Goal: Download file/media

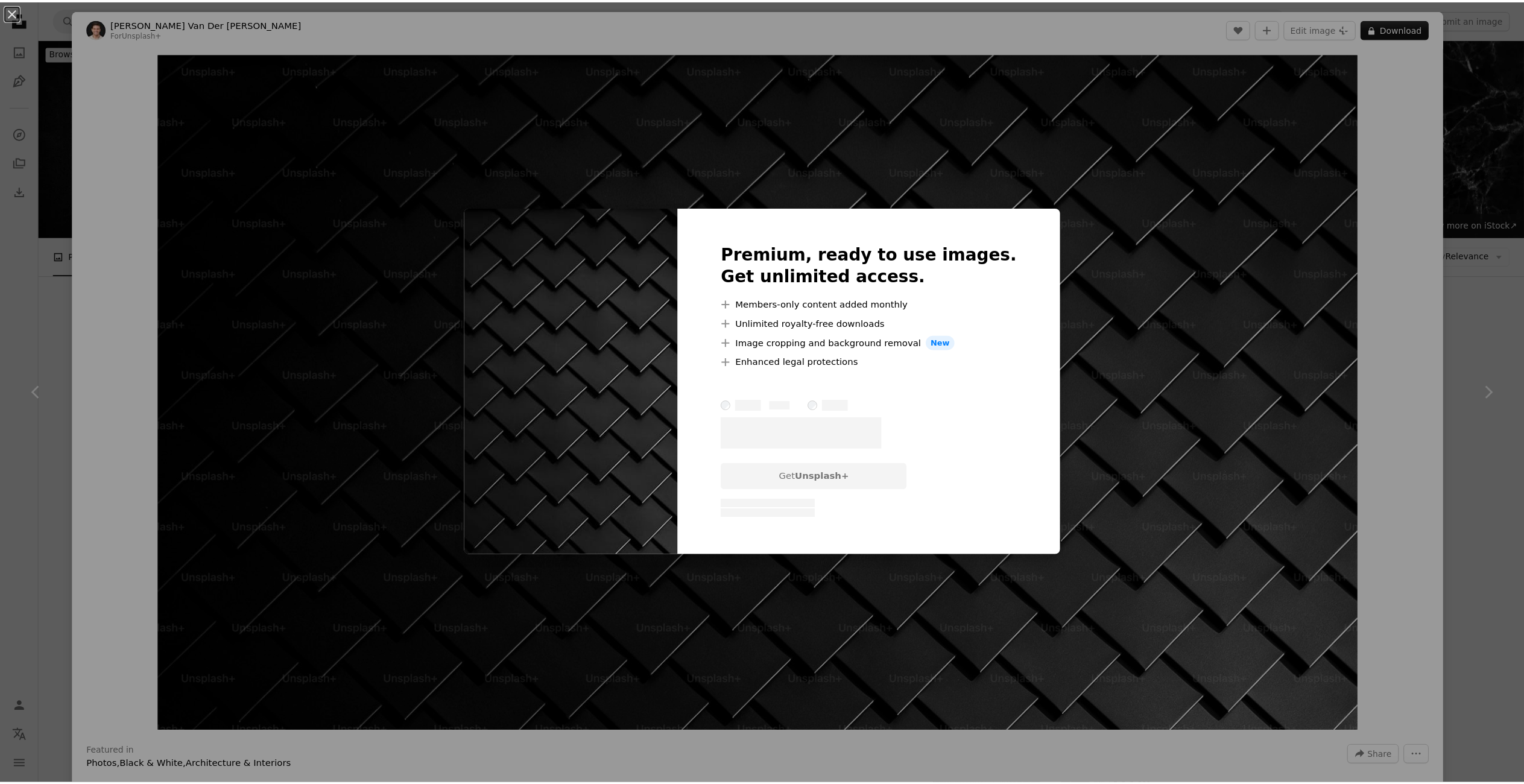
scroll to position [362, 0]
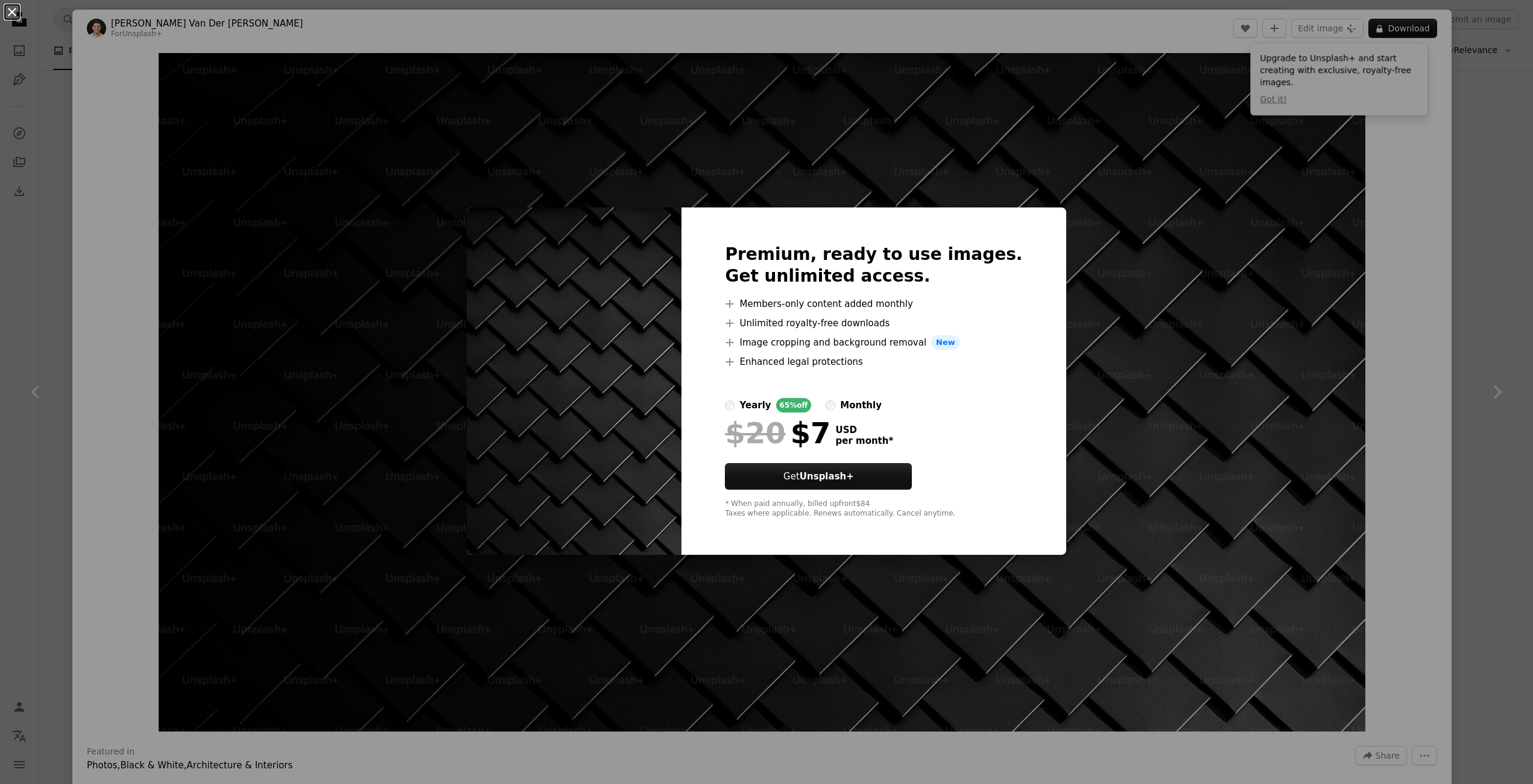
click at [17, 12] on button "An X shape" at bounding box center [12, 12] width 15 height 15
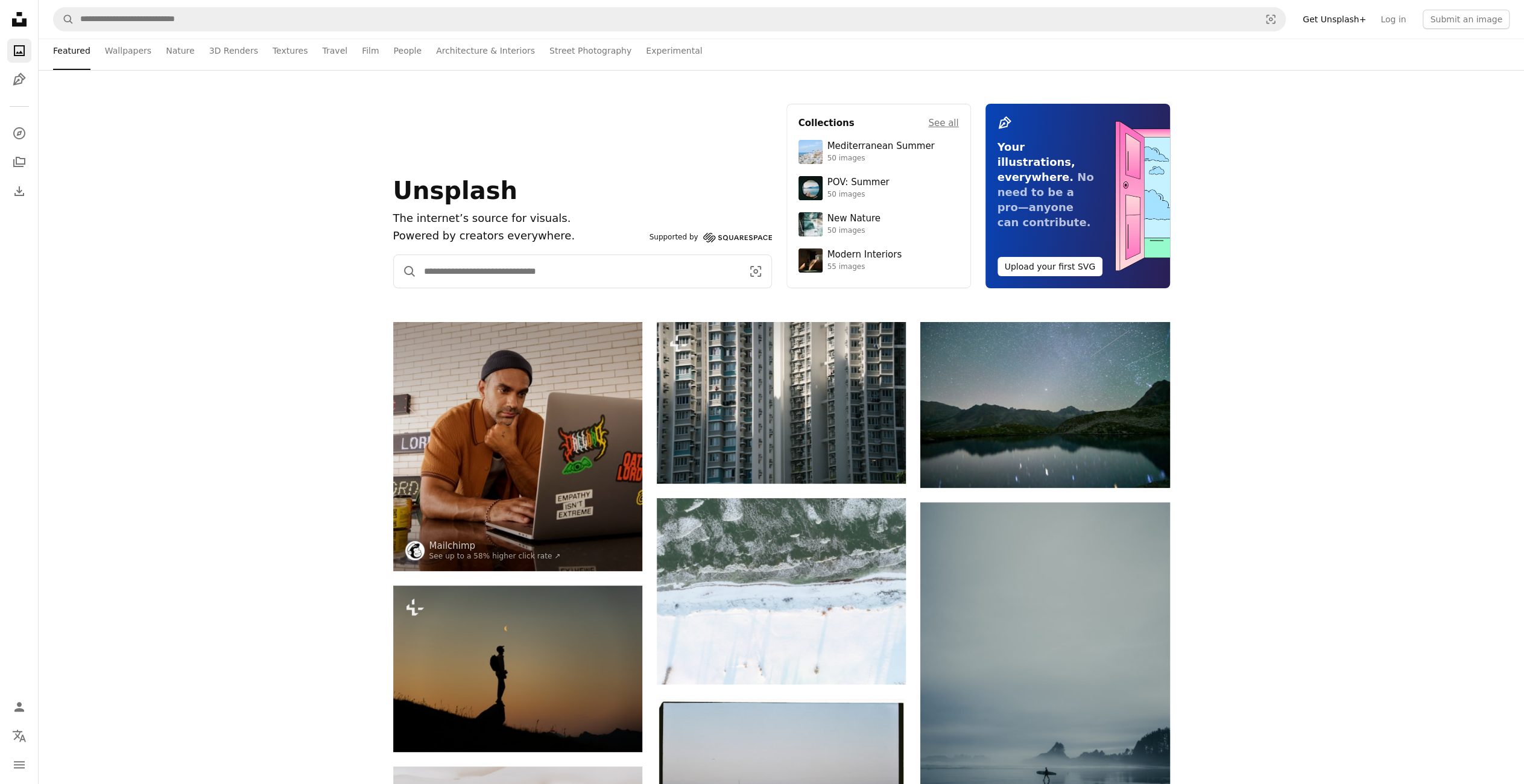
drag, startPoint x: 645, startPoint y: 284, endPoint x: 651, endPoint y: 282, distance: 6.3
click at [646, 284] on input "Find visuals sitewide" at bounding box center [578, 272] width 323 height 32
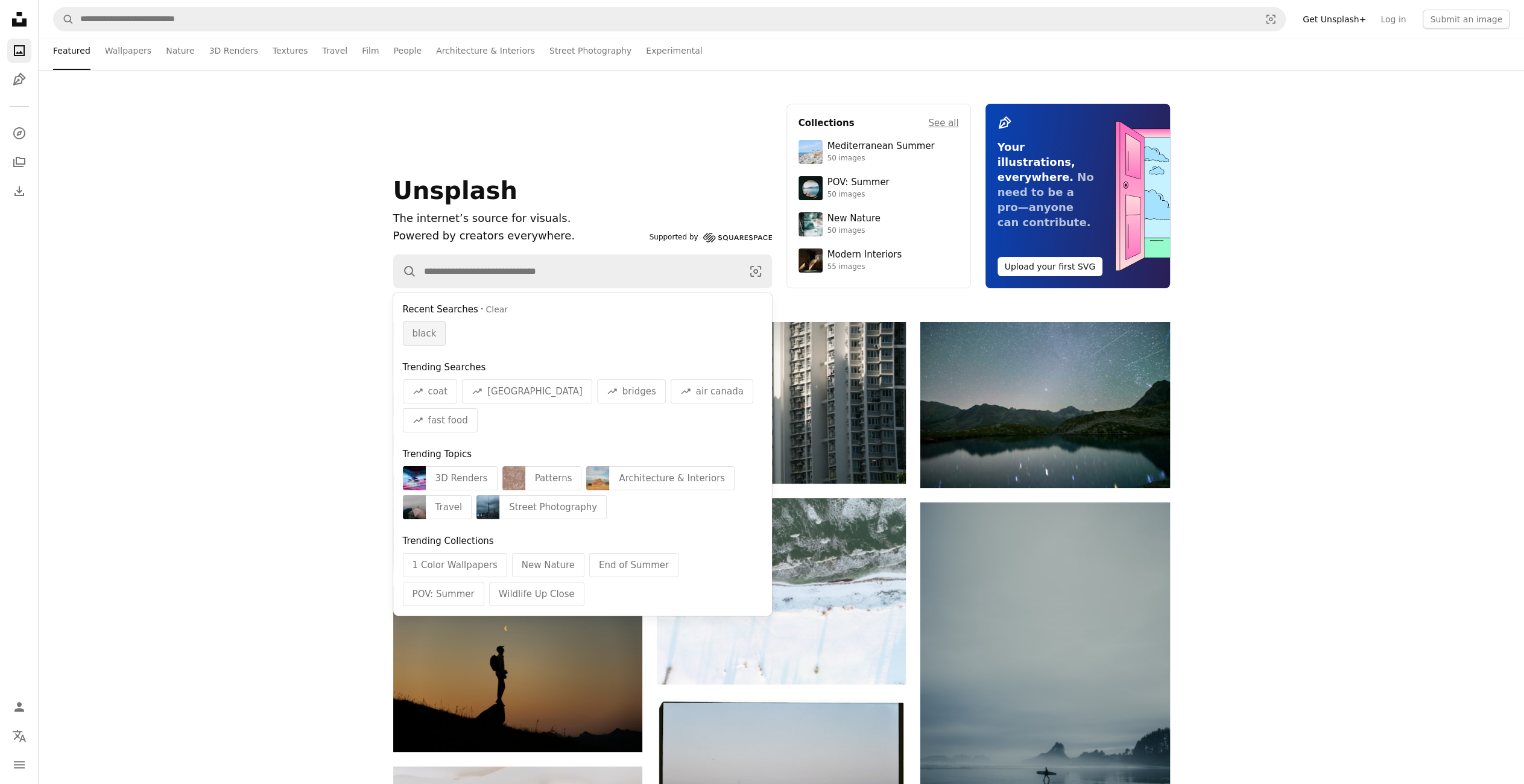
drag, startPoint x: 431, startPoint y: 331, endPoint x: 425, endPoint y: 334, distance: 6.7
click at [431, 333] on span "black" at bounding box center [425, 333] width 24 height 15
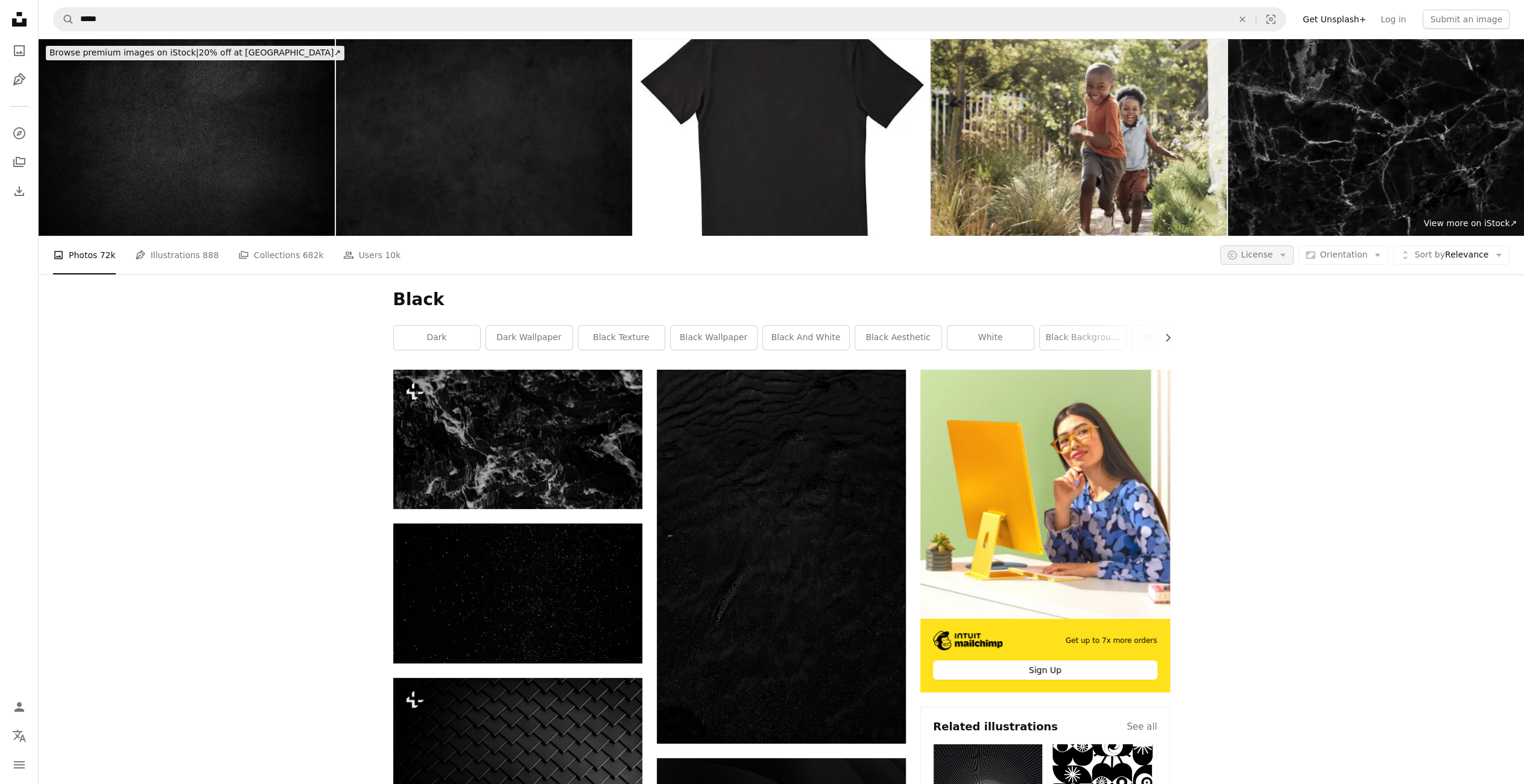
click at [1288, 260] on icon "Arrow down" at bounding box center [1282, 255] width 11 height 11
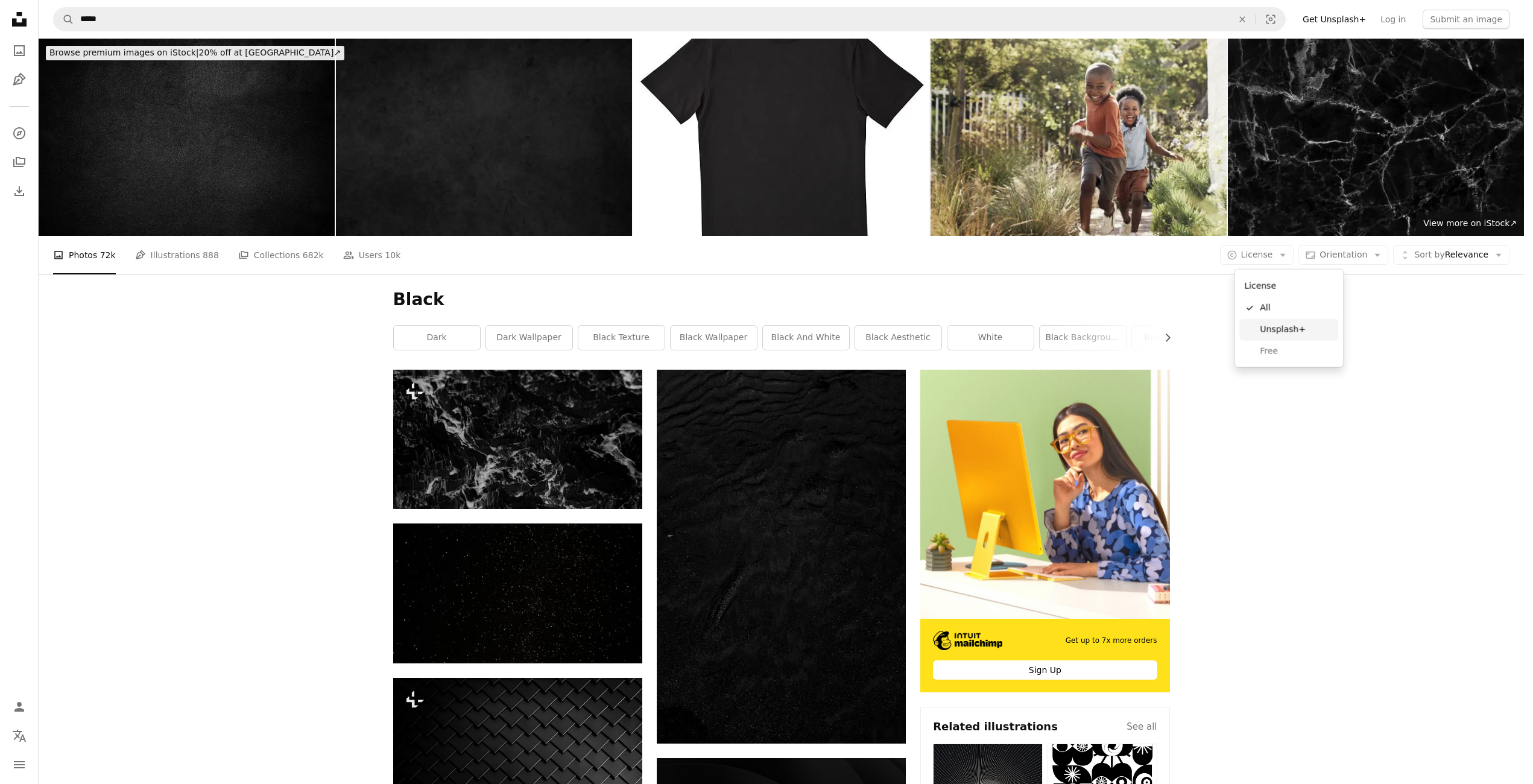
click at [1276, 353] on span "Free" at bounding box center [1296, 352] width 73 height 12
